Goal: Information Seeking & Learning: Find specific page/section

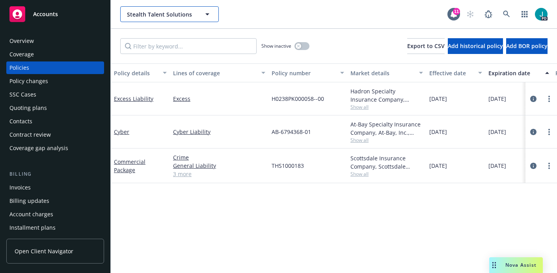
click at [145, 12] on span "Stealth Talent Solutions" at bounding box center [161, 14] width 68 height 8
type input "strate"
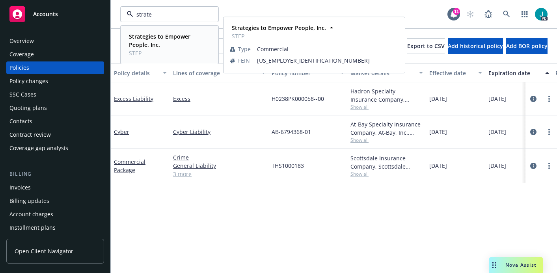
click at [157, 38] on strong "Strategies to Empower People, Inc." at bounding box center [159, 41] width 61 height 16
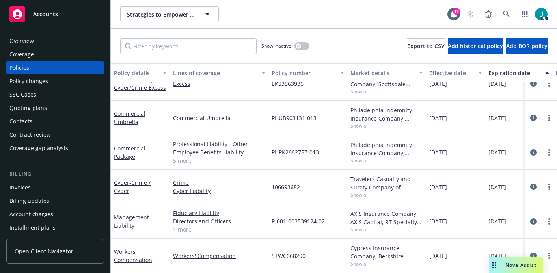
scroll to position [22, 0]
click at [530, 218] on icon "circleInformation" at bounding box center [533, 221] width 6 height 6
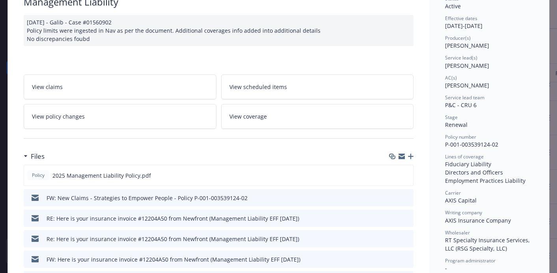
scroll to position [75, 0]
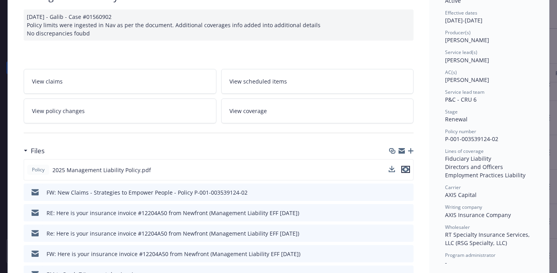
click at [402, 170] on icon "preview file" at bounding box center [405, 170] width 7 height 6
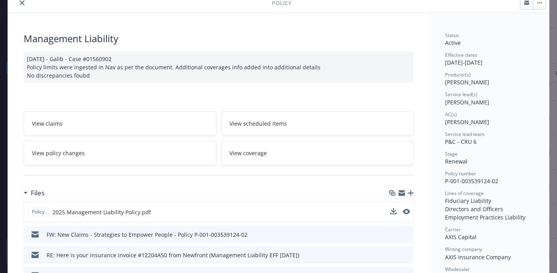
scroll to position [0, 0]
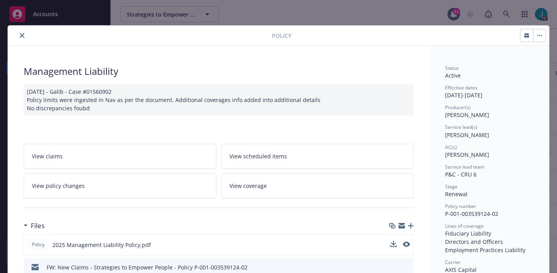
click at [21, 33] on icon "close" at bounding box center [22, 35] width 5 height 5
